Goal: Information Seeking & Learning: Learn about a topic

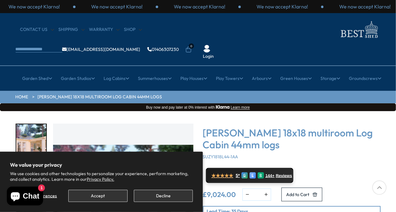
click at [382, 190] on div at bounding box center [379, 187] width 14 height 14
click at [153, 197] on button "Decline" at bounding box center [163, 196] width 59 height 12
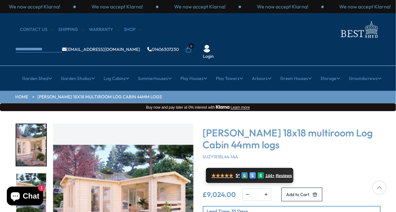
click at [130, 161] on img "1 / 7" at bounding box center [123, 194] width 140 height 140
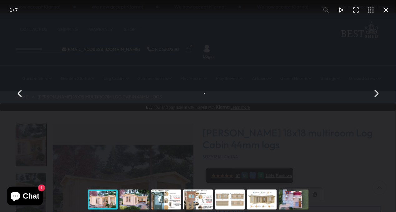
click at [130, 161] on div "[PERSON_NAME] 18x18 multiroom Log Cabin 44mm logs - Best Shed" at bounding box center [198, 93] width 396 height 187
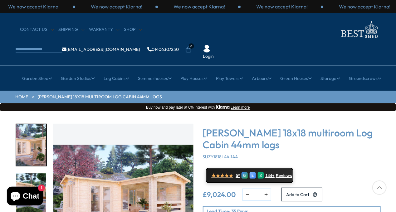
click at [395, 209] on div "Click To Expand Click To Expand Click To Expand Click To Expand Click To Expand…" at bounding box center [198, 205] width 396 height 189
click at [380, 188] on div at bounding box center [379, 187] width 14 height 14
click at [105, 185] on img "1 / 7" at bounding box center [123, 194] width 140 height 140
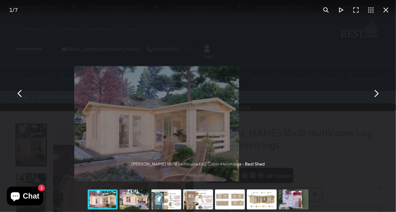
click at [105, 185] on div "[PERSON_NAME] 18x18 multiroom Log Cabin 44mm logs - Best Shed" at bounding box center [198, 93] width 396 height 187
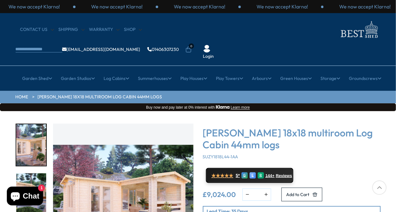
click at [105, 185] on img "1 / 7" at bounding box center [123, 194] width 140 height 140
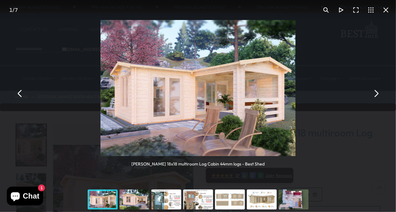
click at [129, 198] on div "You can close this modal content with the ESC key" at bounding box center [135, 199] width 32 height 25
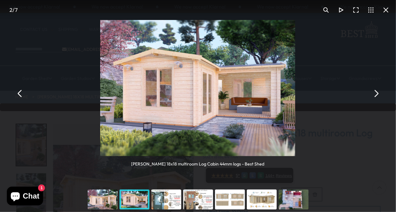
click at [165, 199] on div "You can close this modal content with the ESC key" at bounding box center [166, 199] width 32 height 25
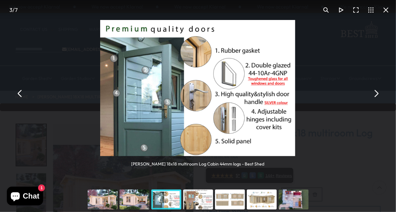
click at [202, 195] on div "You can close this modal content with the ESC key" at bounding box center [198, 199] width 32 height 25
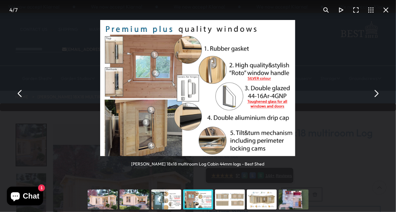
click at [234, 196] on div "You can close this modal content with the ESC key" at bounding box center [230, 199] width 32 height 25
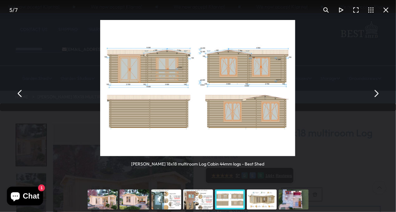
click at [263, 199] on div "You can close this modal content with the ESC key" at bounding box center [262, 199] width 32 height 25
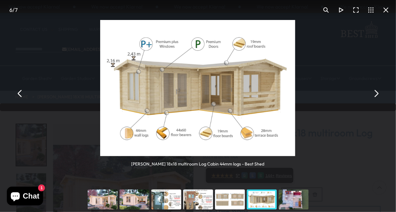
click at [298, 198] on div "You can close this modal content with the ESC key" at bounding box center [294, 199] width 32 height 25
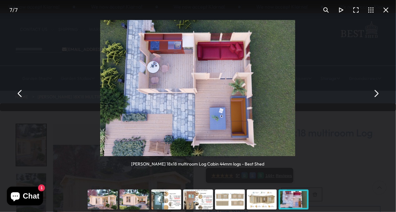
click at [376, 92] on button "You can close this modal content with the ESC key" at bounding box center [376, 93] width 15 height 15
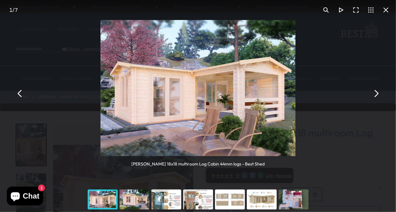
click at [376, 92] on button "You can close this modal content with the ESC key" at bounding box center [376, 93] width 15 height 15
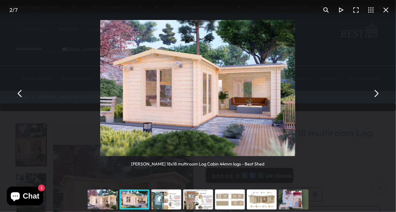
click at [376, 92] on button "You can close this modal content with the ESC key" at bounding box center [376, 93] width 15 height 15
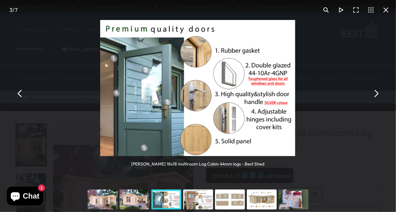
click at [376, 92] on button "You can close this modal content with the ESC key" at bounding box center [376, 93] width 15 height 15
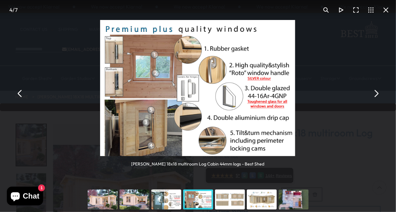
click at [376, 92] on button "You can close this modal content with the ESC key" at bounding box center [376, 93] width 15 height 15
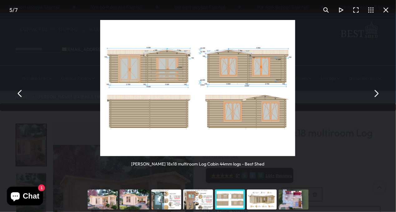
click at [376, 92] on button "You can close this modal content with the ESC key" at bounding box center [376, 93] width 15 height 15
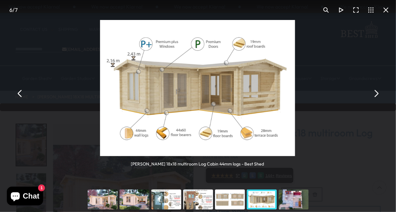
click at [376, 92] on button "You can close this modal content with the ESC key" at bounding box center [376, 93] width 15 height 15
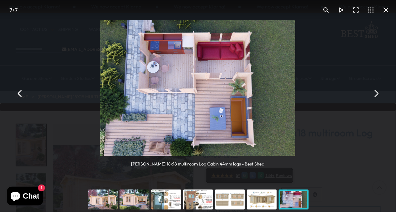
click at [376, 92] on button "You can close this modal content with the ESC key" at bounding box center [376, 93] width 15 height 15
